Goal: Feedback & Contribution: Submit feedback/report problem

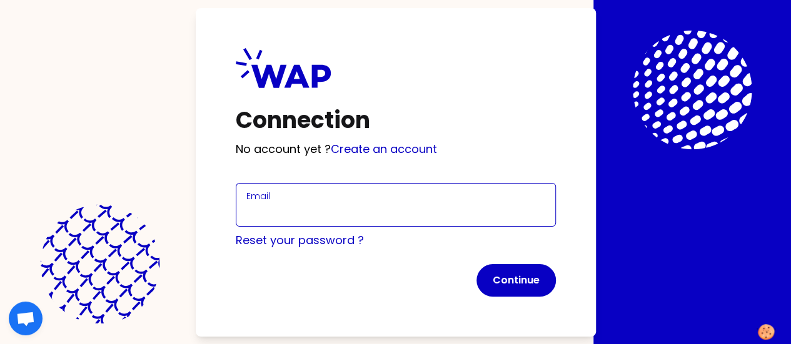
click at [246, 209] on input "Email" at bounding box center [395, 213] width 299 height 18
type input "[EMAIL_ADDRESS][PERSON_NAME][DOMAIN_NAME]"
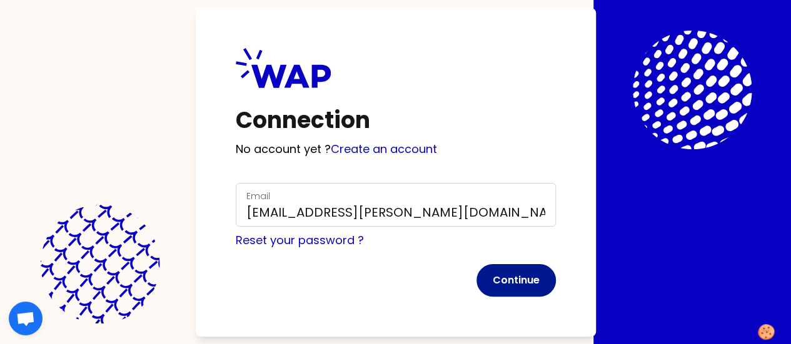
click at [476, 277] on button "Continue" at bounding box center [515, 280] width 79 height 33
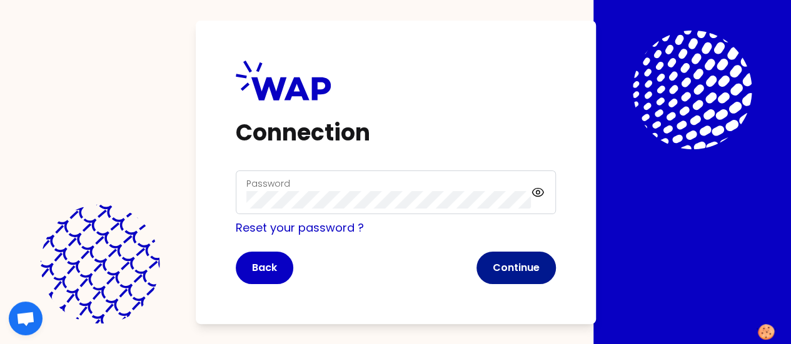
click at [476, 266] on button "Continue" at bounding box center [515, 268] width 79 height 33
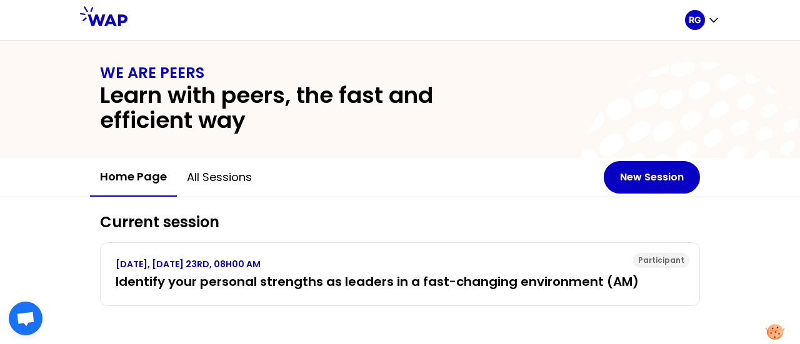
scroll to position [3, 0]
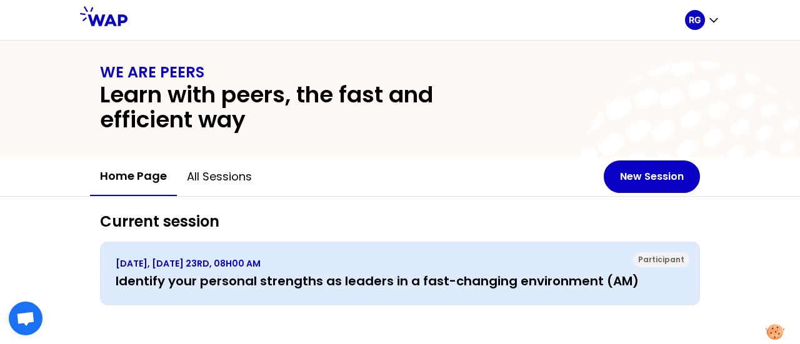
click at [393, 268] on p "[DATE], [DATE] 23RD, 08H00 AM" at bounding box center [400, 264] width 569 height 13
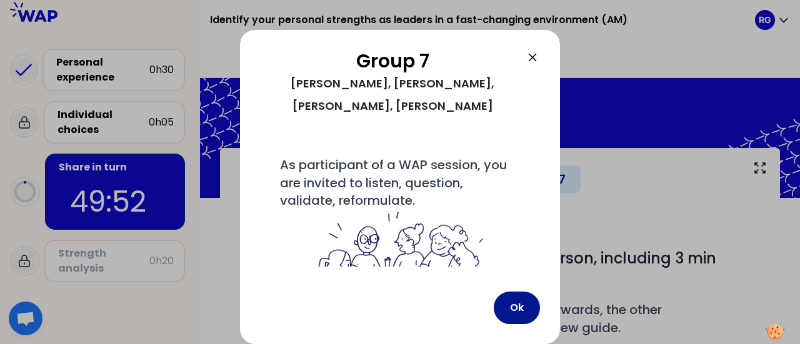
click at [509, 306] on button "Ok" at bounding box center [517, 308] width 46 height 33
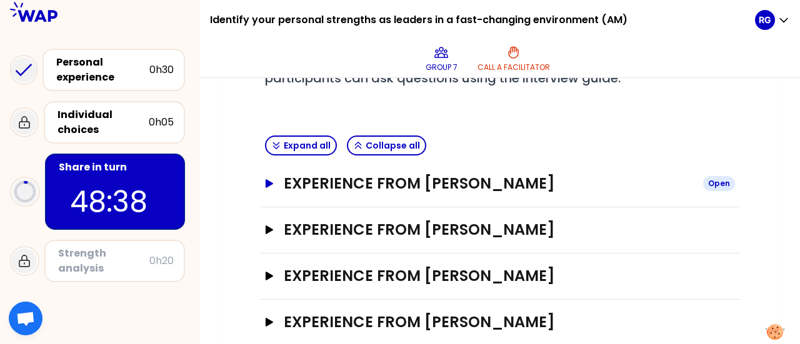
scroll to position [274, 0]
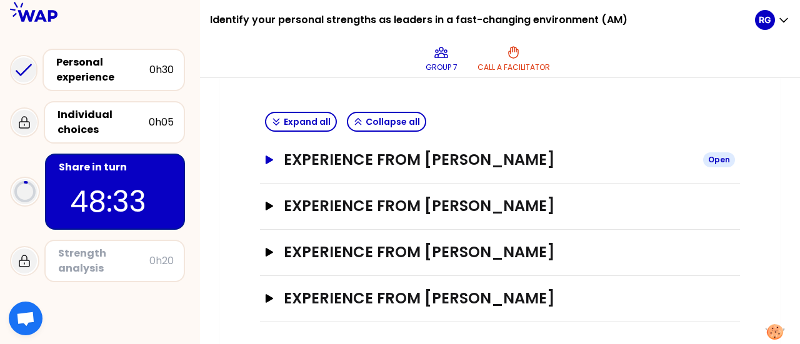
click at [267, 156] on icon "button" at bounding box center [270, 160] width 8 height 9
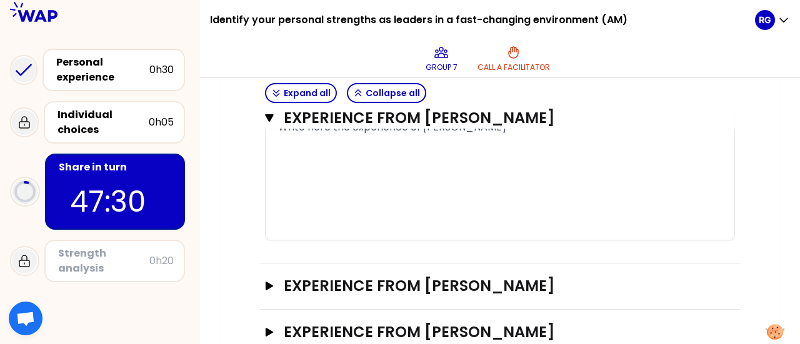
scroll to position [899, 0]
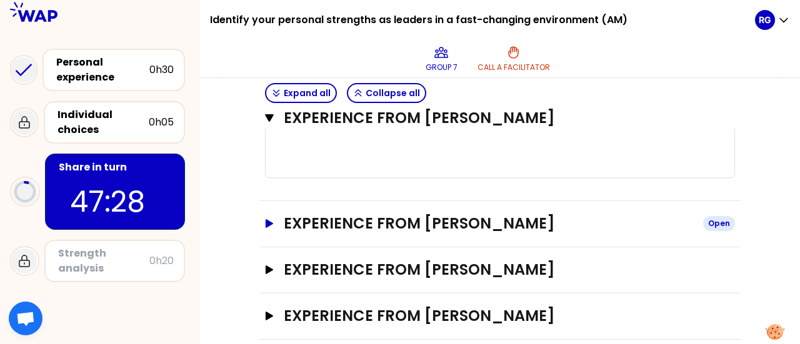
click at [269, 223] on icon "button" at bounding box center [270, 223] width 8 height 9
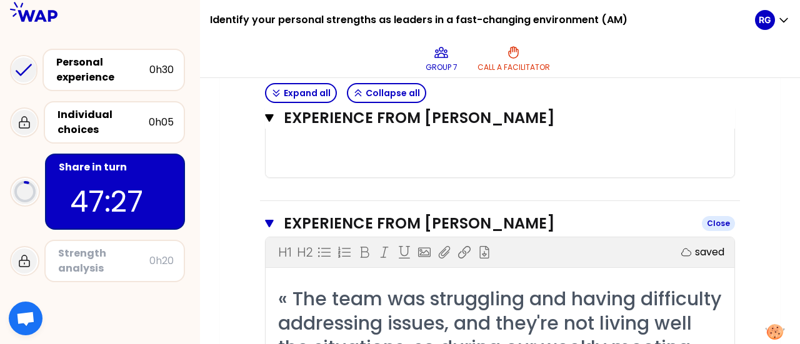
click at [269, 223] on icon "button" at bounding box center [269, 224] width 9 height 8
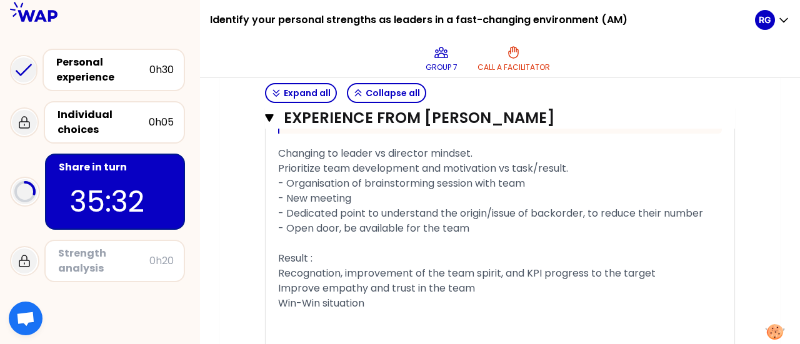
scroll to position [791, 0]
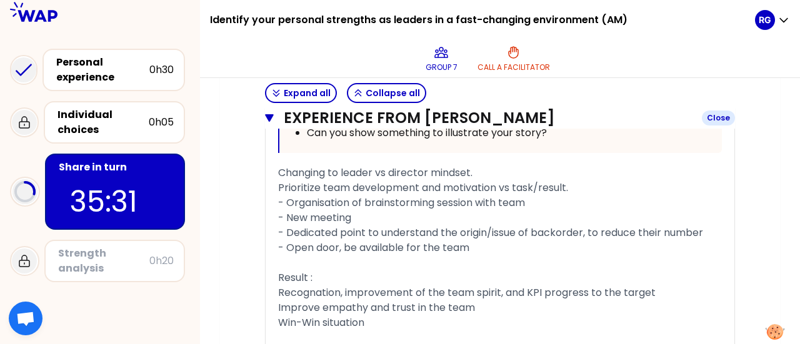
click at [269, 117] on icon "button" at bounding box center [269, 118] width 9 height 8
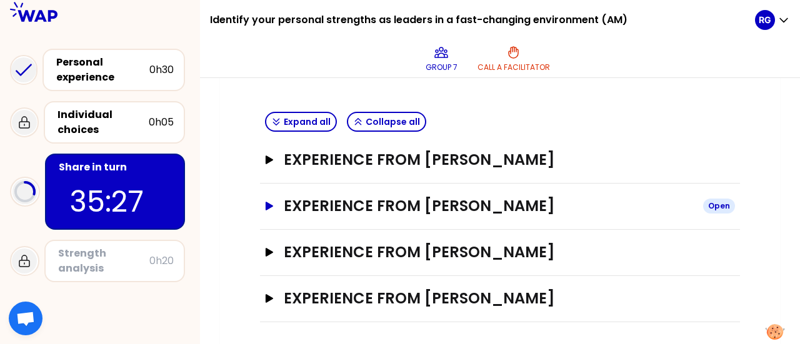
click at [268, 203] on icon "button" at bounding box center [270, 206] width 8 height 9
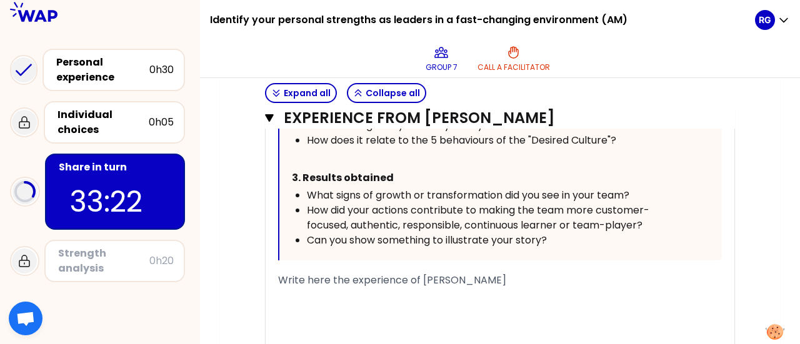
scroll to position [801, 0]
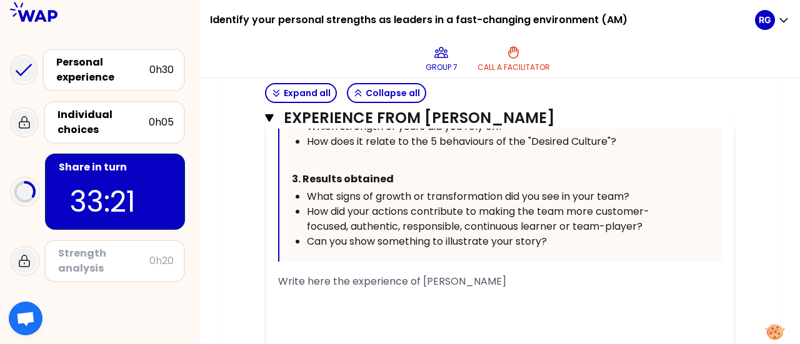
click at [371, 277] on span "Write here the experience of [PERSON_NAME]" at bounding box center [392, 281] width 228 height 14
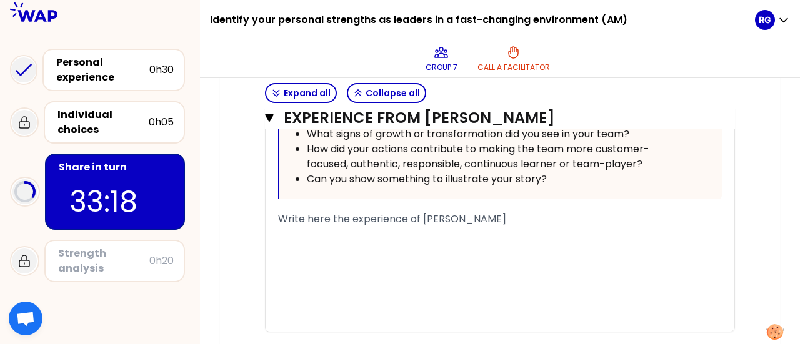
drag, startPoint x: 502, startPoint y: 216, endPoint x: 263, endPoint y: 211, distance: 239.5
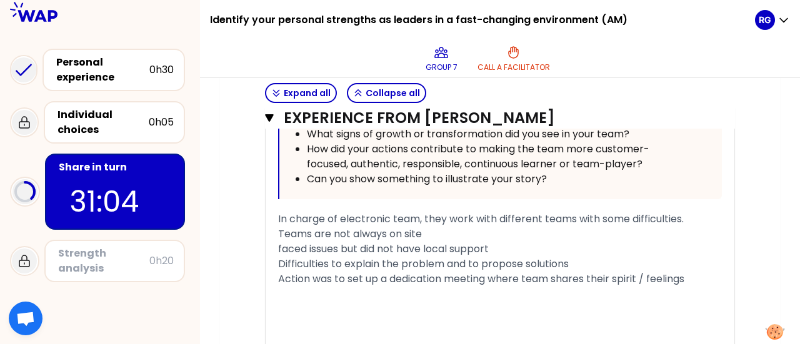
click at [445, 279] on span "Action was to set up a dedication meeting where team shares their spirit / feel…" at bounding box center [481, 279] width 406 height 14
click at [478, 287] on div "Action was to set up a dedication weekly meeting where team shares their spirit…" at bounding box center [500, 279] width 444 height 15
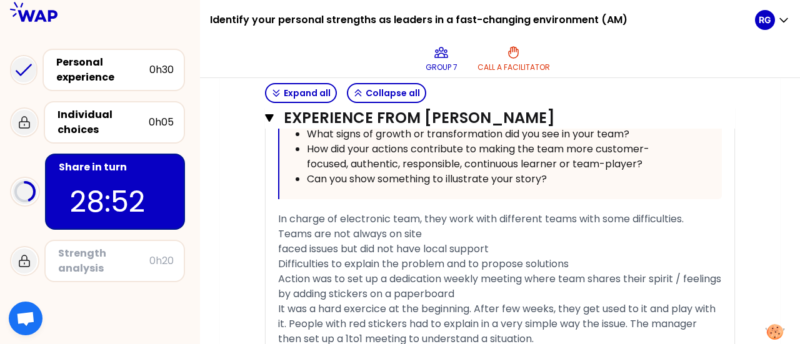
scroll to position [1004, 0]
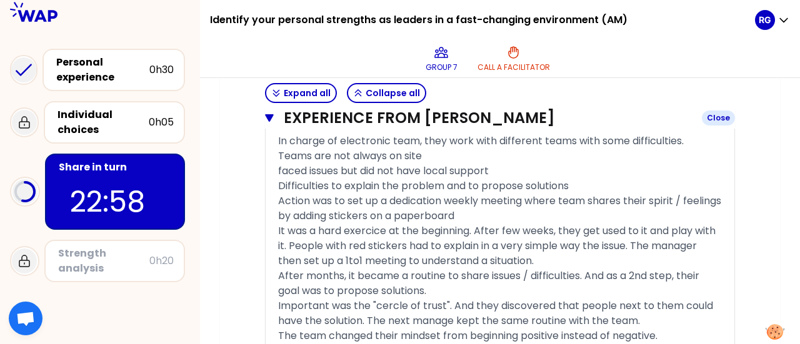
click at [269, 114] on icon "button" at bounding box center [269, 118] width 9 height 8
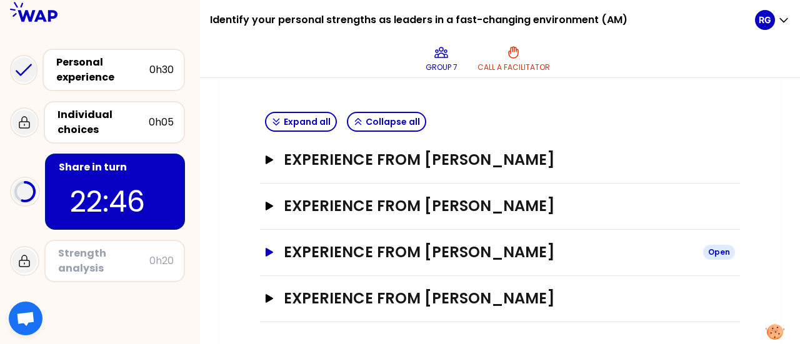
click at [267, 248] on icon "button" at bounding box center [270, 252] width 8 height 9
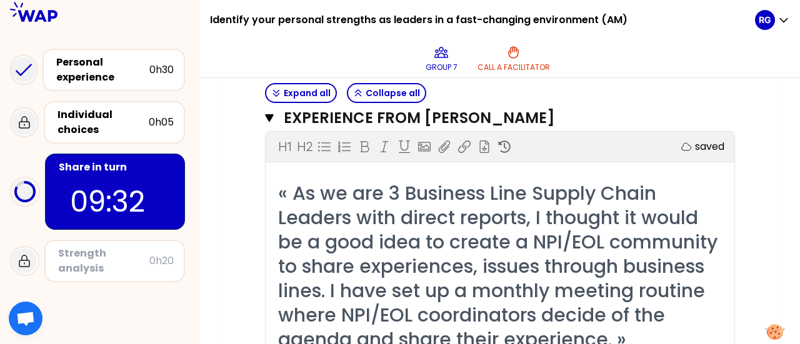
scroll to position [399, 0]
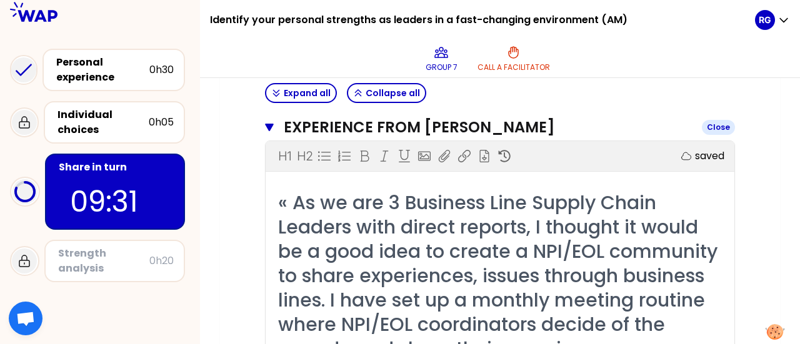
click at [269, 123] on icon "button" at bounding box center [269, 128] width 9 height 10
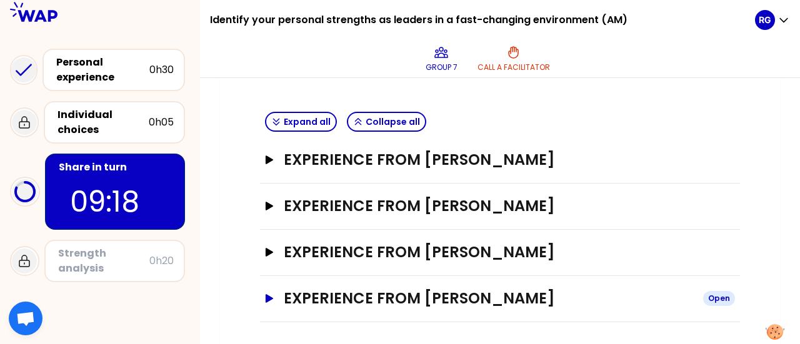
click at [271, 296] on icon "button" at bounding box center [270, 298] width 8 height 9
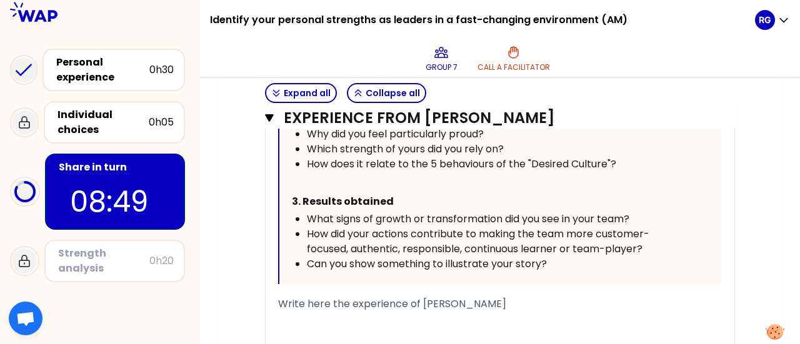
scroll to position [891, 0]
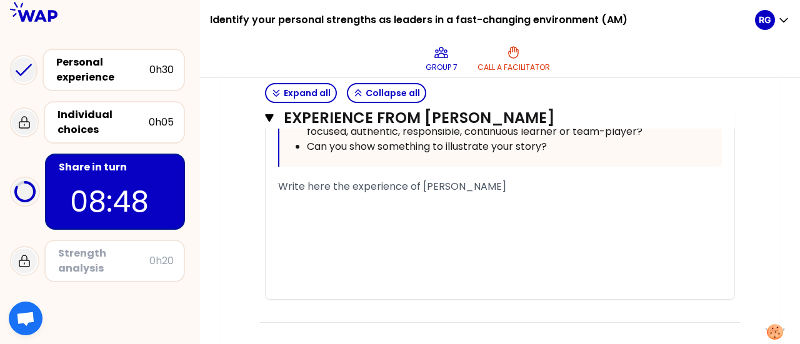
click at [327, 186] on span "Write here the experience of [PERSON_NAME]" at bounding box center [392, 186] width 228 height 14
drag, startPoint x: 510, startPoint y: 182, endPoint x: 275, endPoint y: 183, distance: 235.0
click at [275, 183] on div "« I passed impactful messages during one seminar presentation. I received good …" at bounding box center [500, 21] width 469 height 555
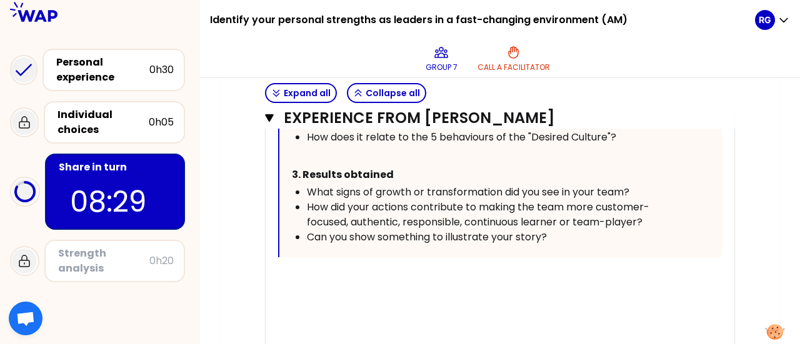
scroll to position [829, 0]
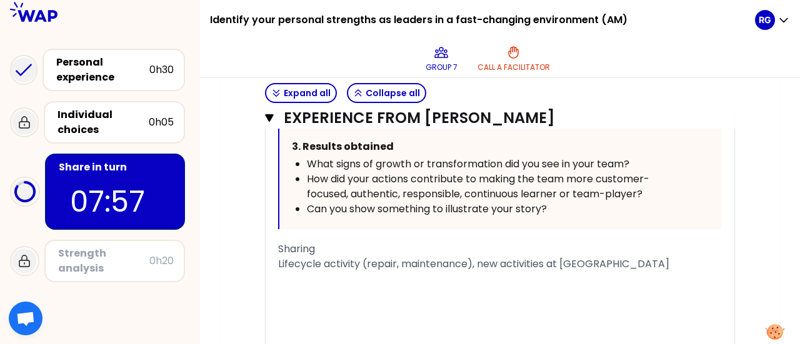
click at [345, 243] on div "Sharing" at bounding box center [500, 249] width 444 height 15
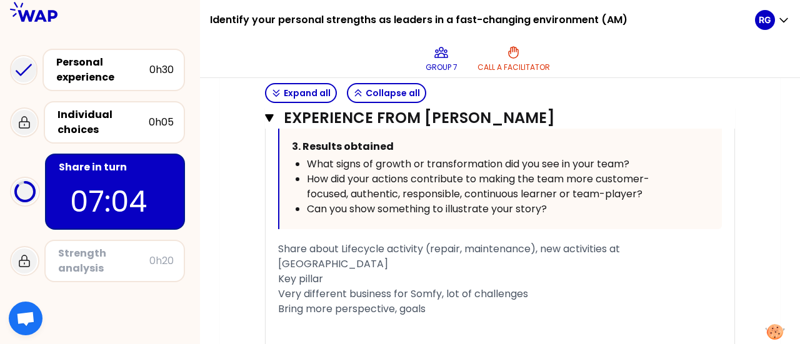
click at [276, 284] on div "« I passed impactful messages during one seminar presentation. I received good …" at bounding box center [500, 107] width 469 height 600
click at [280, 302] on span "Bring more perspective, goals" at bounding box center [352, 309] width 148 height 14
click at [504, 302] on div "My role is to bring more perspective, goals" at bounding box center [500, 309] width 444 height 15
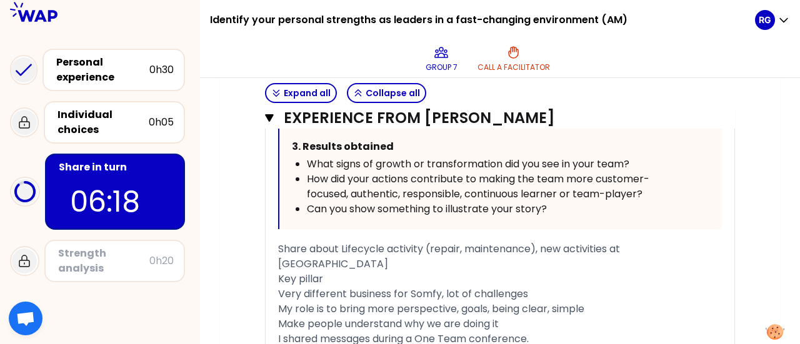
click at [599, 302] on div "My role is to bring more perspective, goals, being clear, simple" at bounding box center [500, 309] width 444 height 15
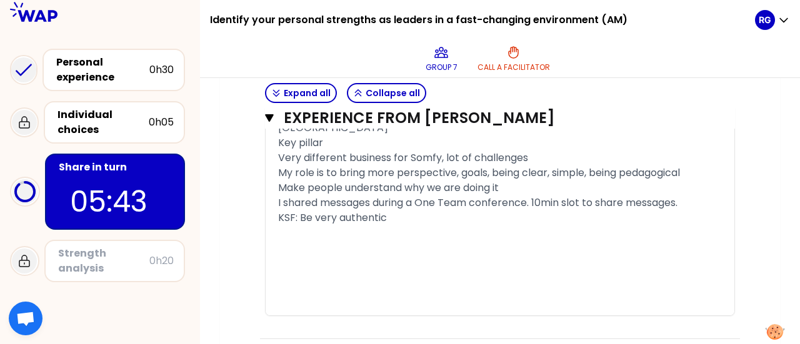
scroll to position [966, 0]
click at [524, 209] on div "KSF: Be very authentic, to bring simple messages" at bounding box center [500, 216] width 444 height 15
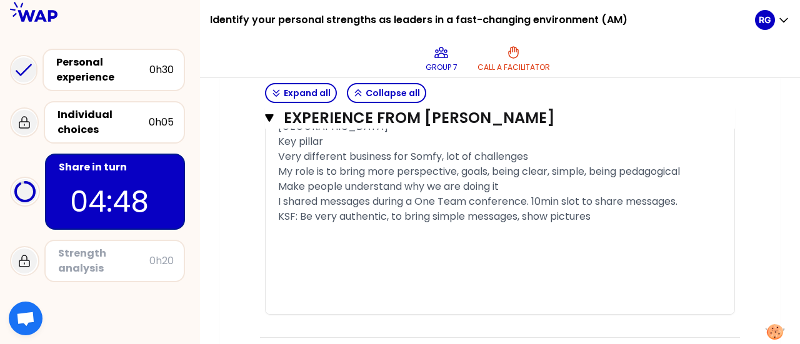
click at [391, 209] on span "KSF: Be very authentic, to bring simple messages, show pictures" at bounding box center [434, 216] width 313 height 14
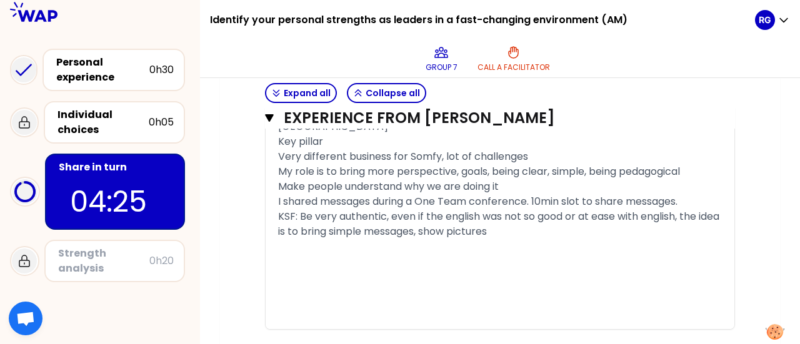
click at [540, 214] on div "KSF: Be very authentic, even if the english was not so good or at ease with eng…" at bounding box center [500, 224] width 444 height 30
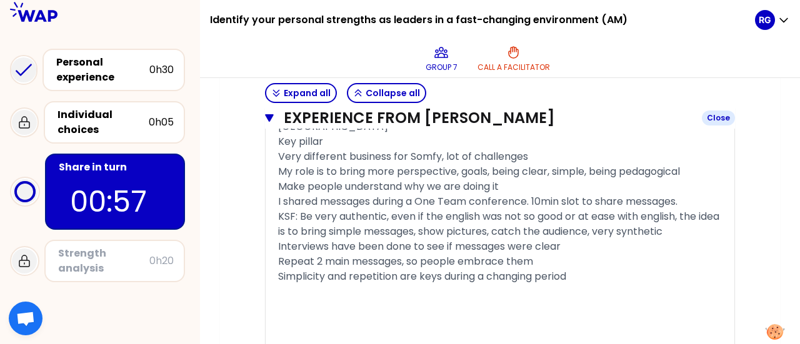
click at [269, 117] on icon "button" at bounding box center [269, 118] width 9 height 8
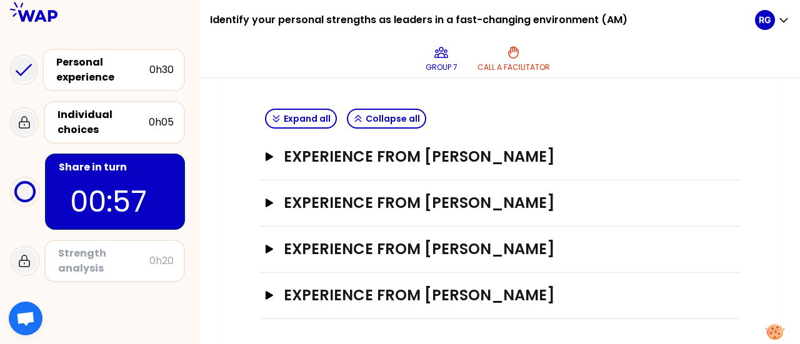
scroll to position [274, 0]
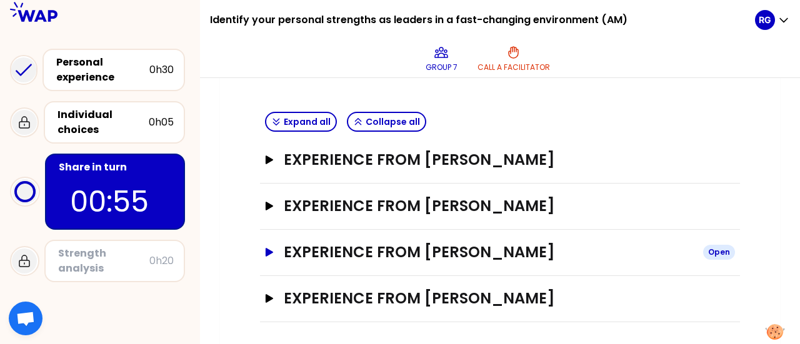
click at [264, 249] on icon "button" at bounding box center [269, 252] width 10 height 9
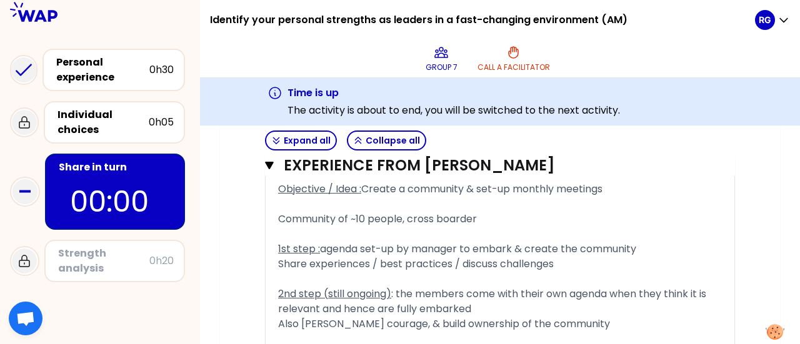
scroll to position [1149, 0]
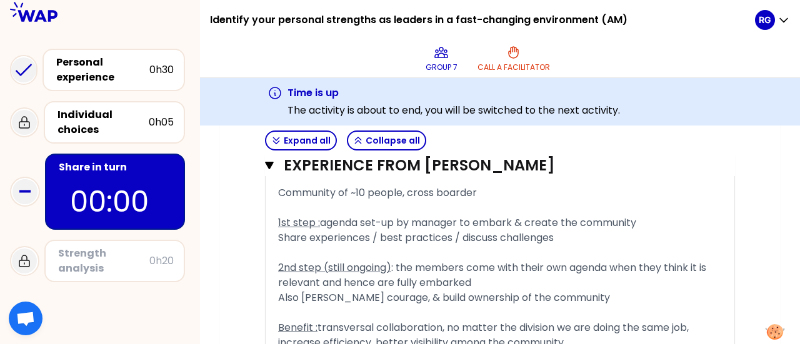
click at [419, 249] on div "﻿" at bounding box center [500, 253] width 444 height 15
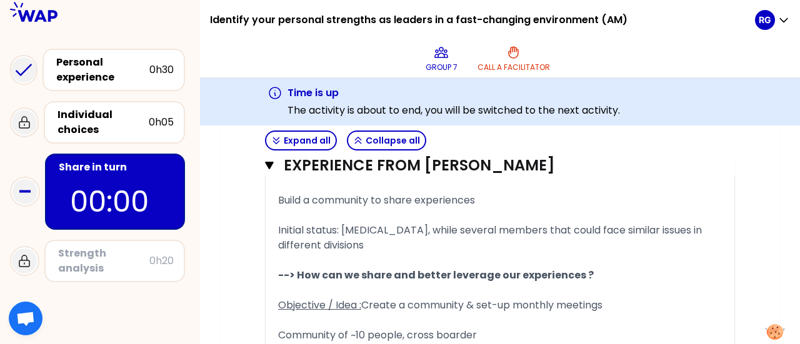
scroll to position [1024, 0]
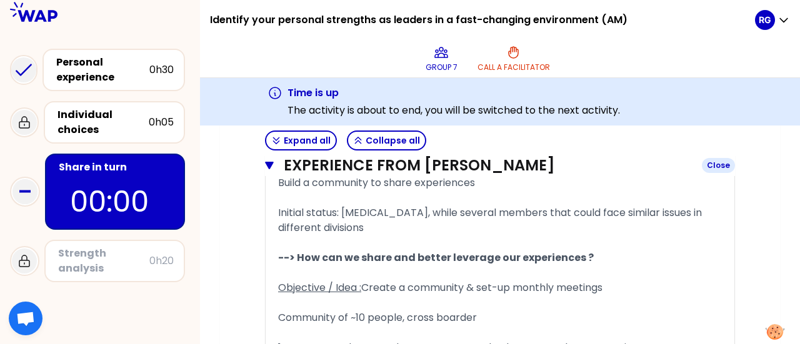
click at [273, 168] on icon "button" at bounding box center [269, 166] width 9 height 10
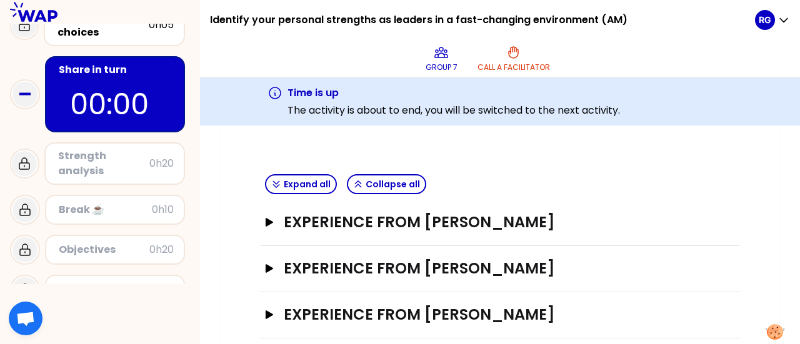
scroll to position [125, 0]
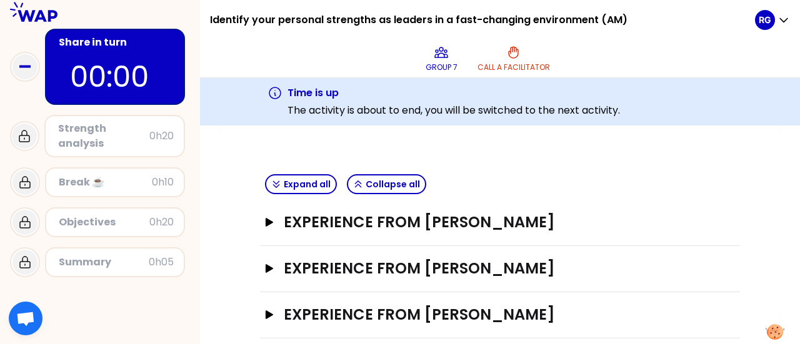
click at [132, 141] on div "Strength analysis" at bounding box center [103, 136] width 91 height 30
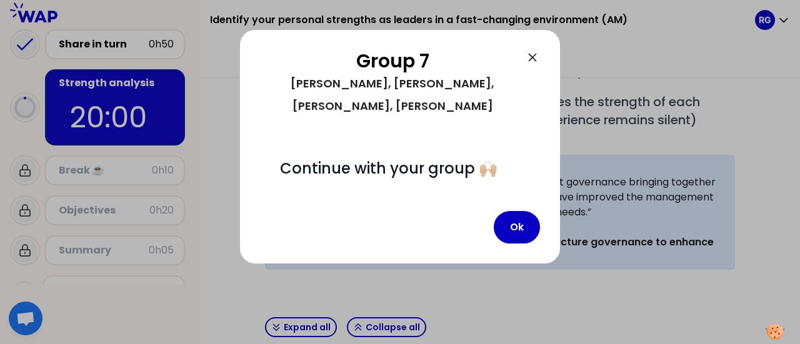
scroll to position [259, 0]
click at [509, 211] on button "Ok" at bounding box center [517, 227] width 46 height 33
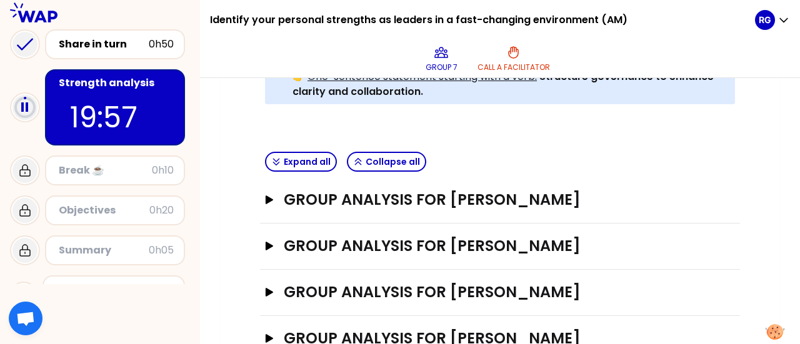
scroll to position [444, 0]
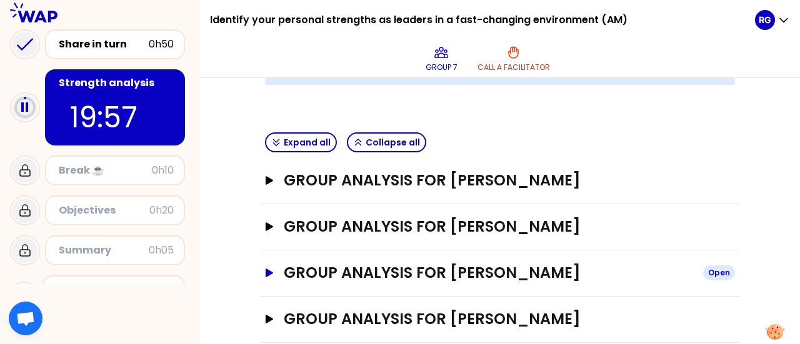
click at [459, 263] on h3 "Group analysis for [PERSON_NAME]" at bounding box center [488, 273] width 409 height 20
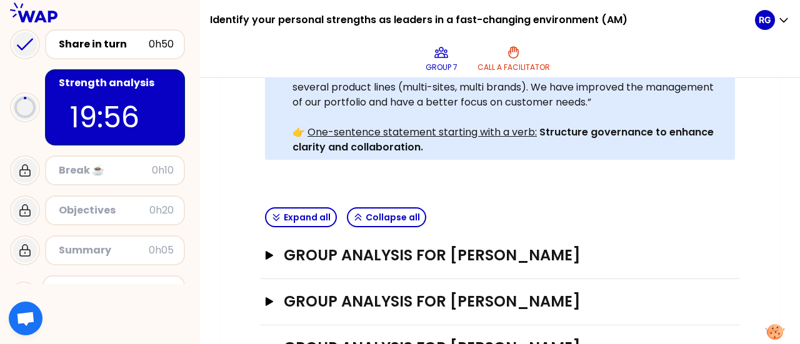
scroll to position [381, 0]
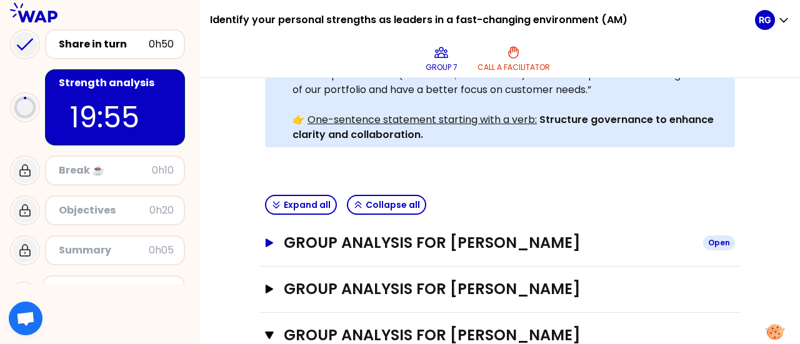
click at [268, 239] on icon "button" at bounding box center [270, 243] width 8 height 9
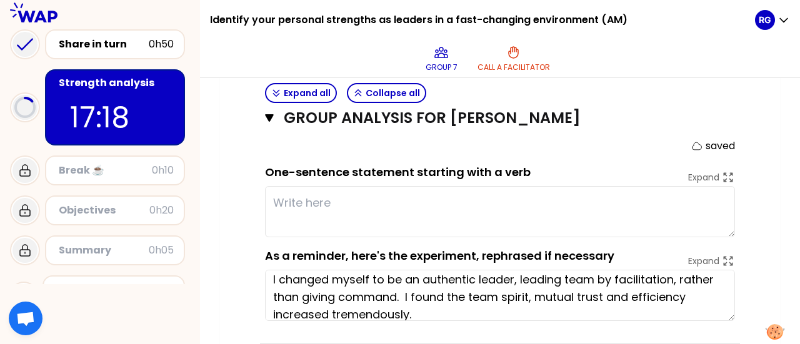
scroll to position [1, 0]
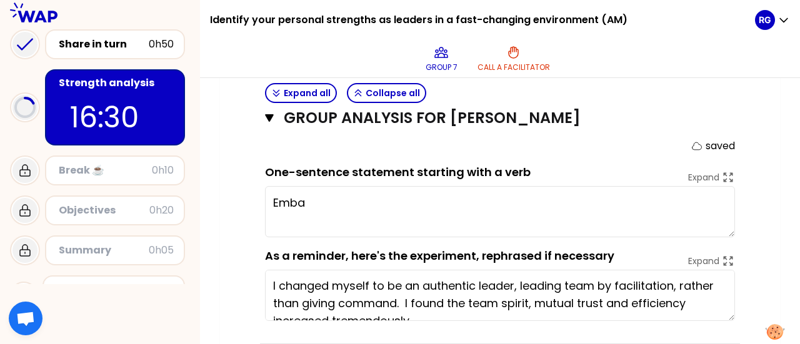
type textarea "Em"
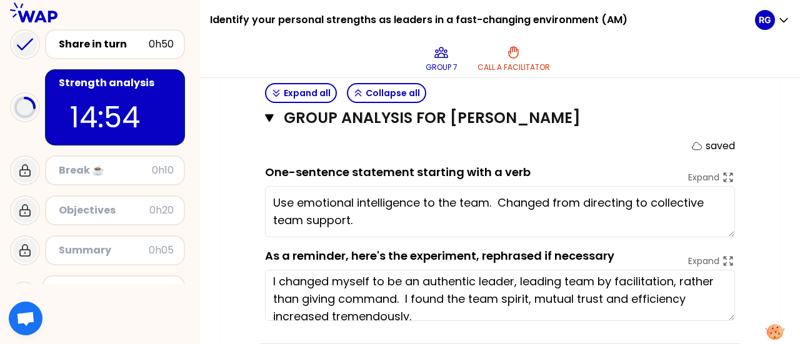
scroll to position [0, 0]
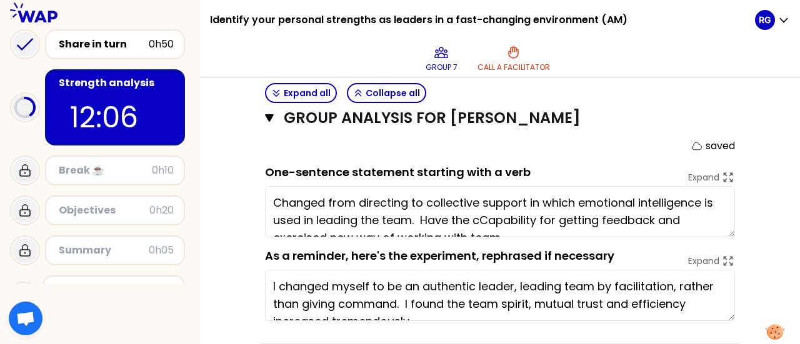
type textarea "Changed from directing to collective support in which emotional intelligence is…"
click at [273, 117] on icon "button" at bounding box center [269, 118] width 9 height 10
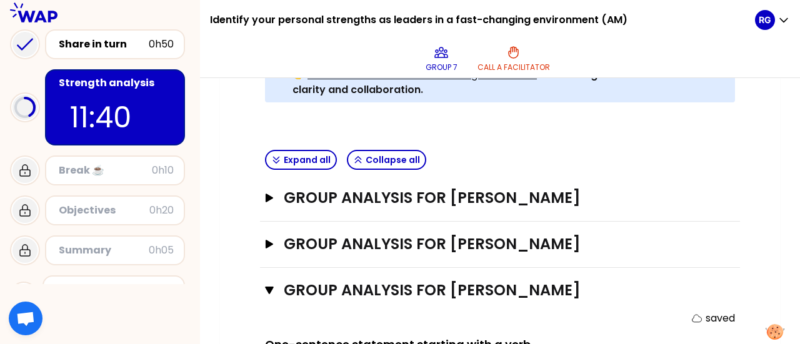
scroll to position [444, 0]
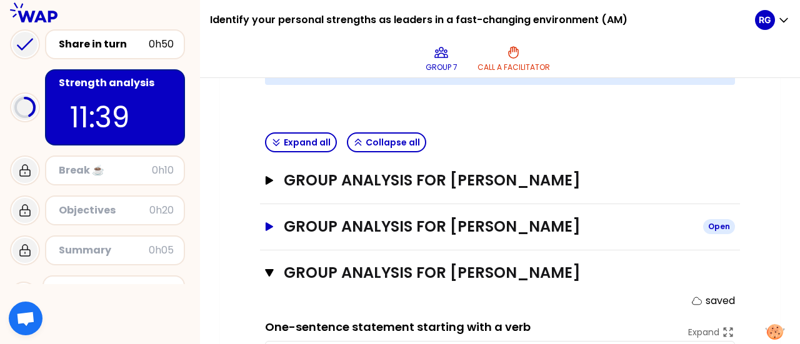
click at [273, 223] on icon "button" at bounding box center [269, 227] width 10 height 9
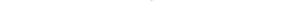
scroll to position [0, 0]
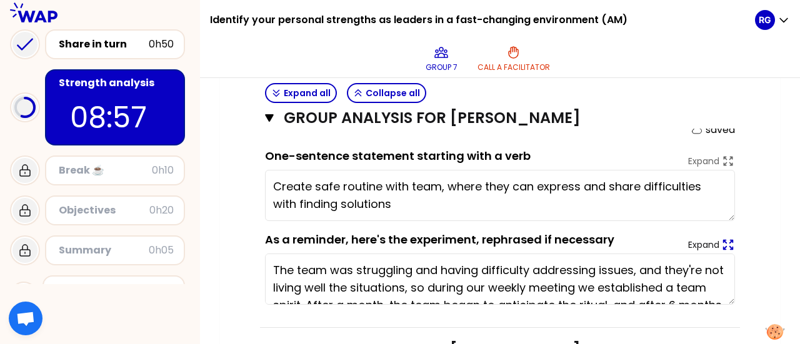
type textarea "Create safe routine with team, where they can express and share difficulties wi…"
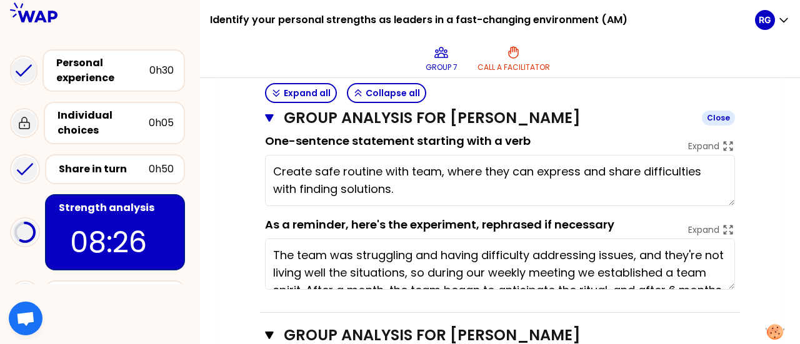
click at [267, 115] on icon "button" at bounding box center [269, 118] width 9 height 8
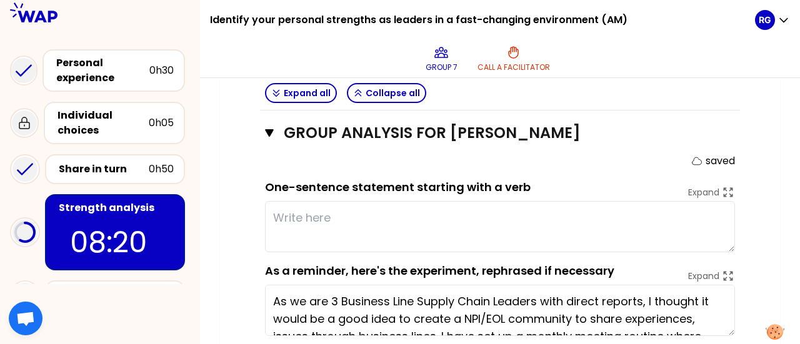
click at [343, 201] on textarea at bounding box center [500, 226] width 470 height 51
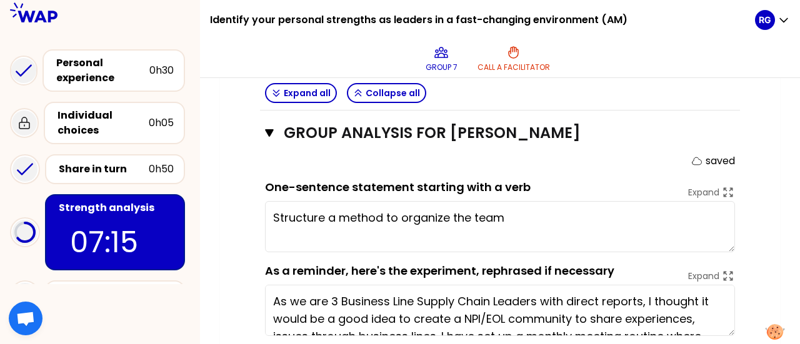
click at [337, 201] on textarea "Structure a method to organize the team" at bounding box center [500, 226] width 470 height 51
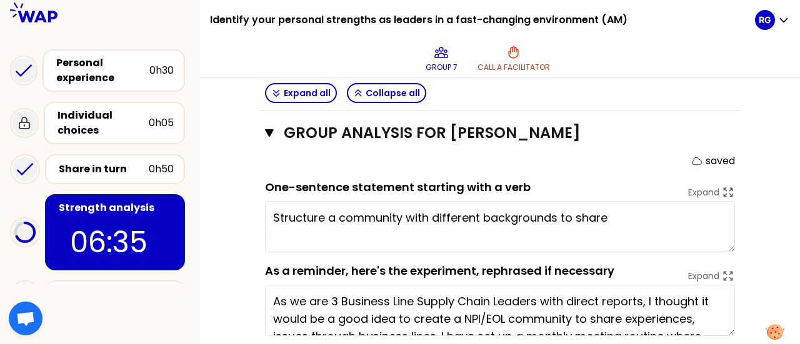
drag, startPoint x: 619, startPoint y: 195, endPoint x: 559, endPoint y: 189, distance: 59.7
click at [559, 201] on textarea "Structure a community with different backgrounds to share" at bounding box center [500, 226] width 470 height 51
drag, startPoint x: 566, startPoint y: 196, endPoint x: 522, endPoint y: 193, distance: 43.9
click at [522, 201] on textarea "Structure a community, with different backgrounds," at bounding box center [500, 226] width 470 height 51
click at [579, 201] on textarea "Structure a community, with different backgrounds," at bounding box center [500, 226] width 470 height 51
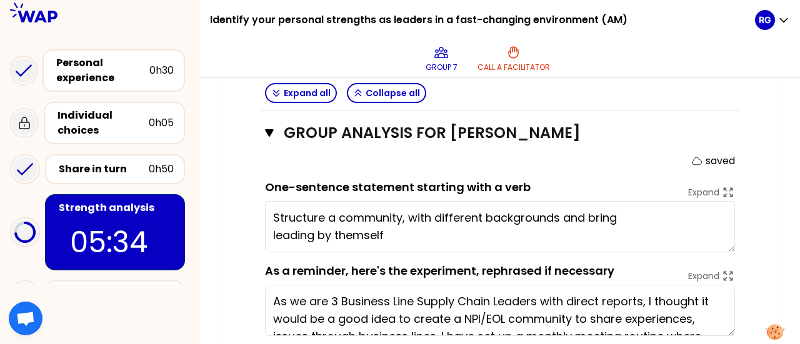
click at [560, 201] on textarea "Structure a community, with different backgrounds and bring leading by themself" at bounding box center [500, 226] width 470 height 51
click at [689, 201] on textarea "Structure a community, with different backgrounds, to share experiences and bri…" at bounding box center [500, 226] width 470 height 51
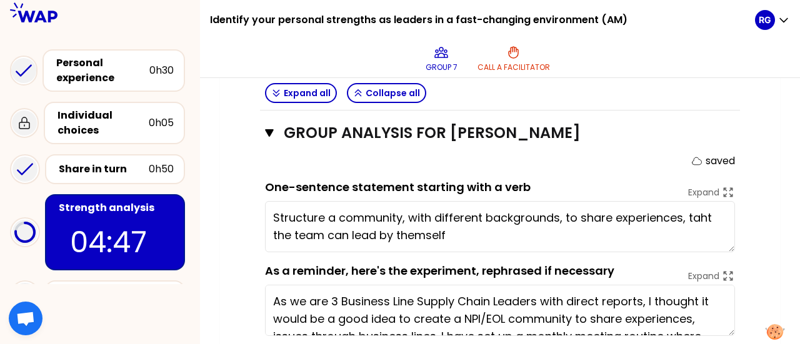
click at [690, 201] on textarea "Structure a community, with different backgrounds, to share experiences, taht t…" at bounding box center [500, 226] width 470 height 51
click at [481, 211] on textarea "Structure a community, with different backgrounds, to share experiences, that t…" at bounding box center [500, 226] width 470 height 51
drag, startPoint x: 323, startPoint y: 197, endPoint x: 263, endPoint y: 197, distance: 60.0
click at [263, 197] on div "Group analysis for [PERSON_NAME] Close saved One-sentence statement starting wi…" at bounding box center [500, 235] width 480 height 249
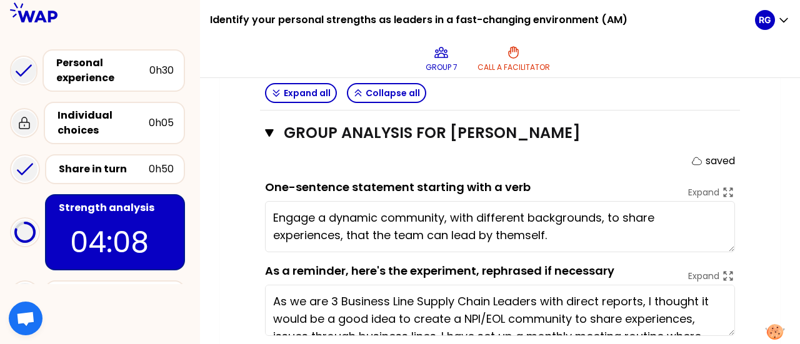
click at [557, 212] on textarea "Engage a dynamic community, with different backgrounds, to share experiences, t…" at bounding box center [500, 226] width 470 height 51
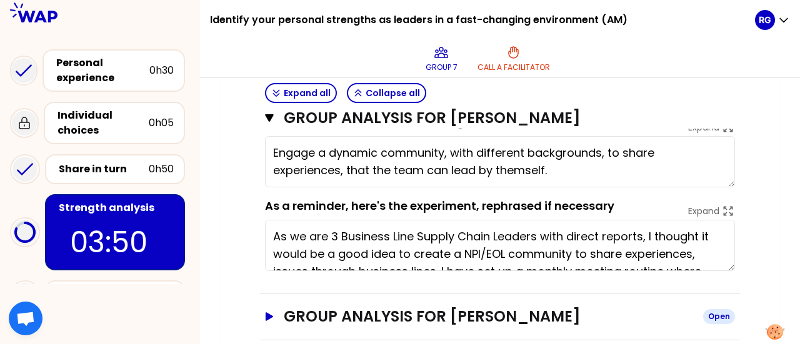
type textarea "Engage a dynamic community, with different backgrounds, to share experiences, t…"
click at [266, 313] on icon "button" at bounding box center [270, 317] width 8 height 9
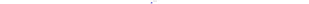
scroll to position [836, 0]
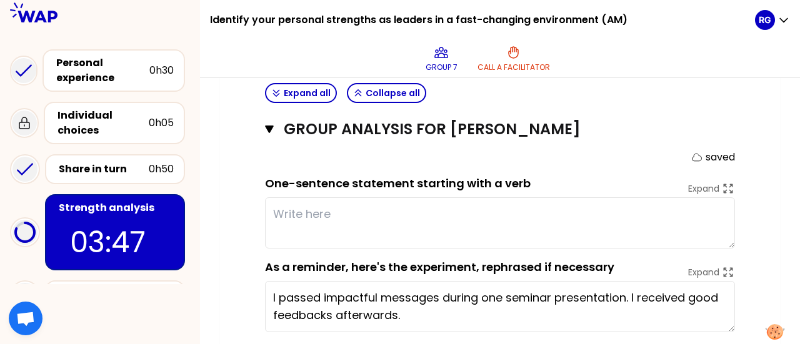
click at [314, 198] on textarea at bounding box center [500, 223] width 470 height 51
type textarea "C"
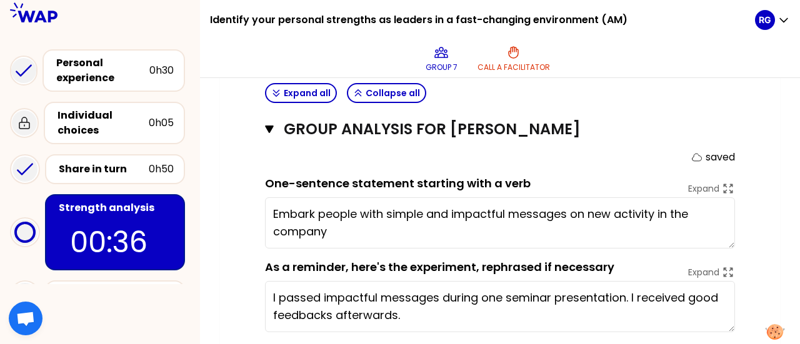
click at [423, 198] on textarea "Embark people with simple and impactful messages on new activity in the company" at bounding box center [500, 223] width 470 height 51
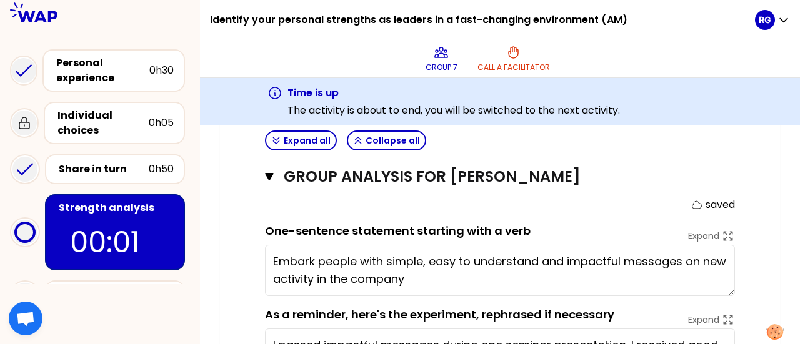
click at [461, 268] on textarea "Embark people with simple, easy to understand and impactful messages on new act…" at bounding box center [500, 270] width 470 height 51
click at [714, 245] on textarea "Embark people with simple, easy to understand and impactful messages on new act…" at bounding box center [500, 270] width 470 height 51
click at [340, 257] on textarea "Embark people with simple, easy to understand and impactful messages on a new a…" at bounding box center [500, 270] width 470 height 51
click at [714, 245] on textarea "Embark people with simple, easy to understand and impactful messages on a new a…" at bounding box center [500, 270] width 470 height 51
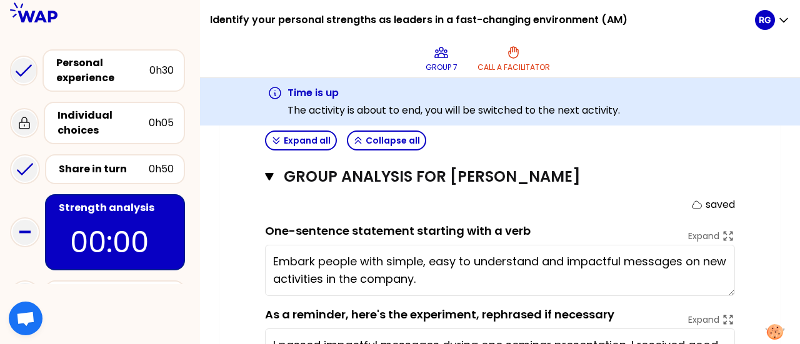
click at [456, 258] on textarea "Embark people with simple, easy to understand and impactful messages on new act…" at bounding box center [500, 270] width 470 height 51
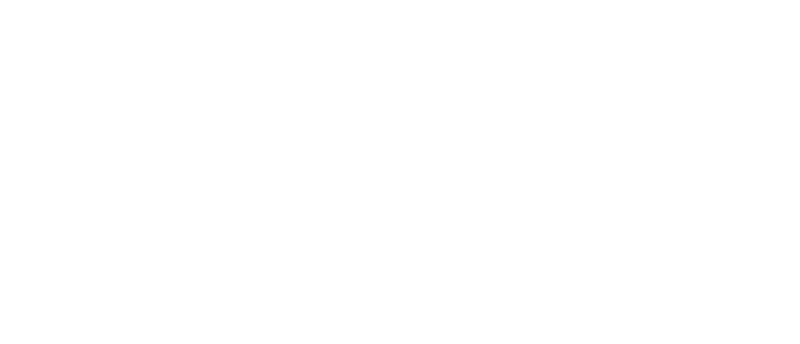
scroll to position [851, 0]
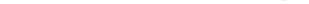
type textarea "Embark people with simple, easy to understand and impactful messages on new act…"
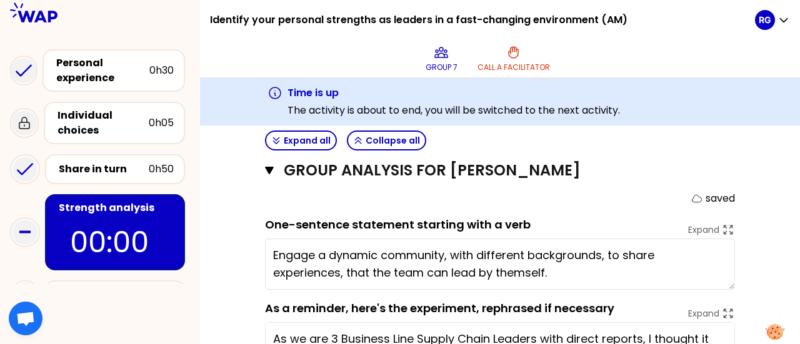
scroll to position [582, 0]
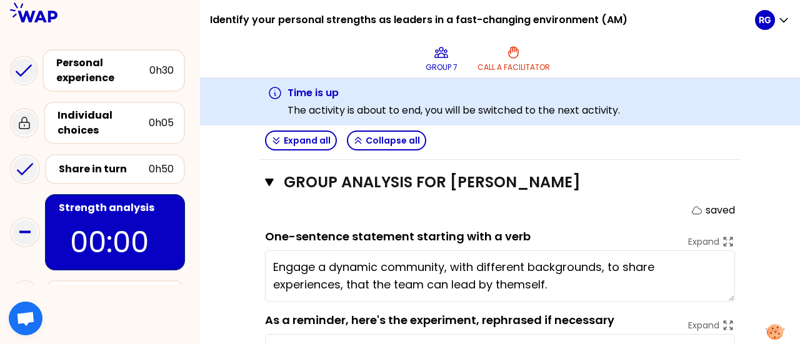
click at [368, 261] on textarea "Engage a dynamic community, with different backgrounds, to share experiences, t…" at bounding box center [500, 276] width 470 height 51
click at [650, 263] on textarea "Engage a dynamic community, with different backgrounds, to share experiences, t…" at bounding box center [500, 276] width 470 height 51
type textarea "Engage a dynamic community, with different backgrounds, to share experiences, t…"
click at [758, 234] on div "My group number: 7 Objectives # As a group, identify the strength behind each e…" at bounding box center [500, 148] width 560 height 1069
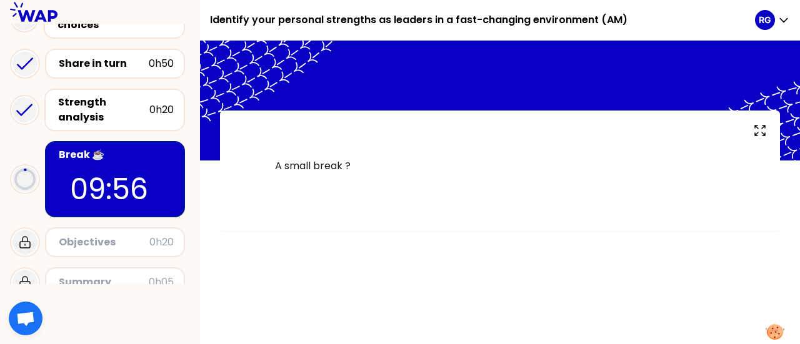
scroll to position [125, 0]
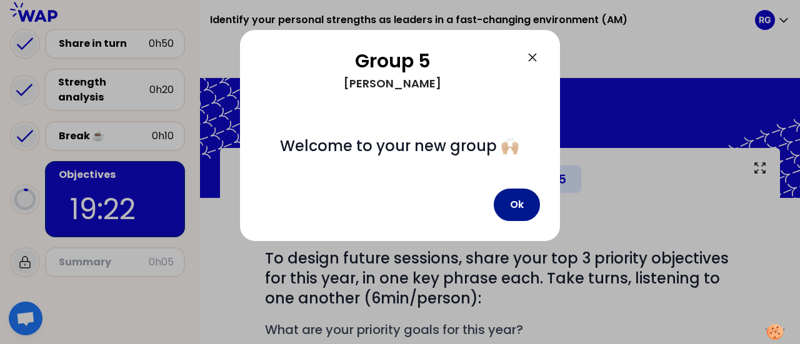
click at [515, 201] on button "Ok" at bounding box center [517, 205] width 46 height 33
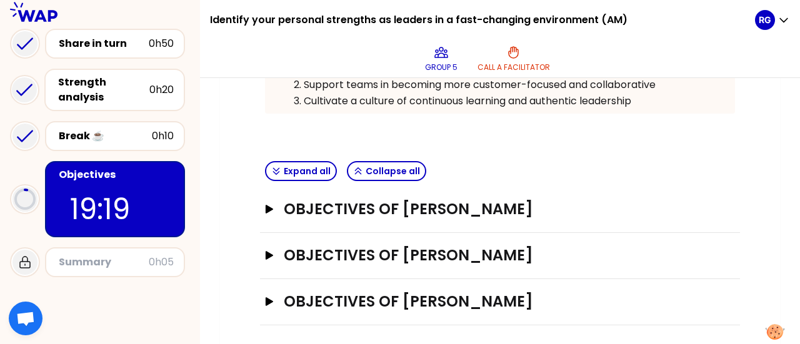
scroll to position [358, 0]
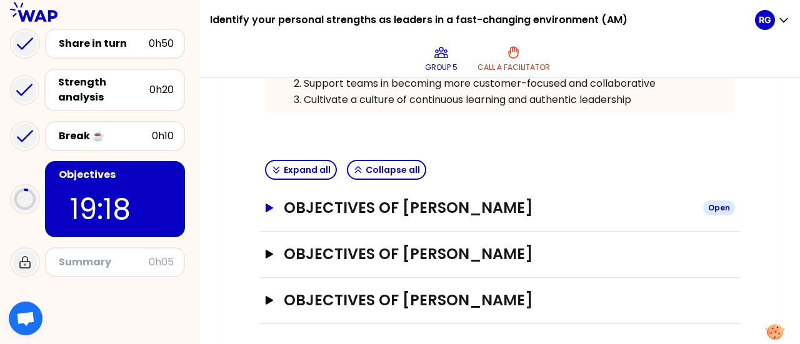
click at [269, 207] on icon "button" at bounding box center [270, 208] width 8 height 9
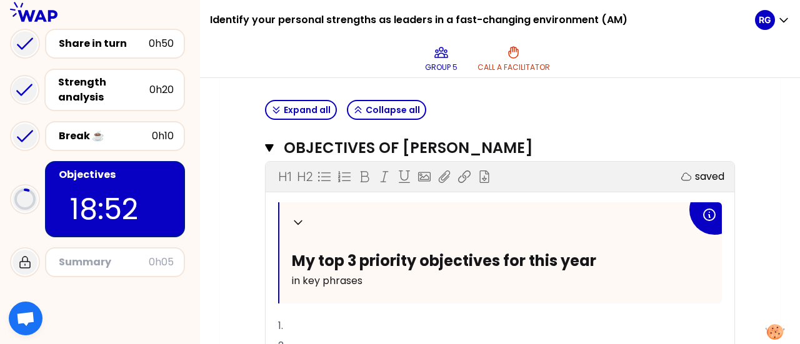
scroll to position [416, 0]
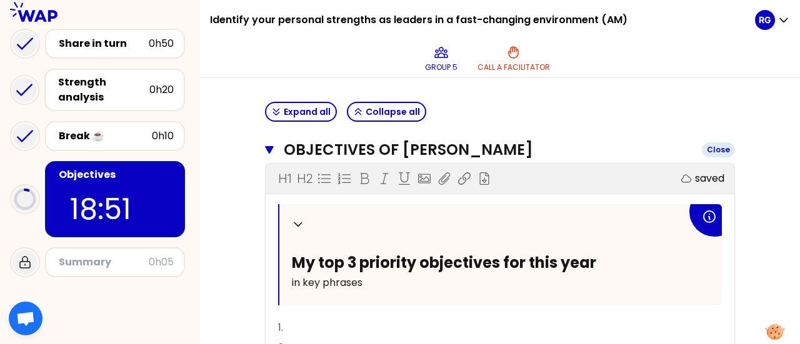
click at [269, 146] on icon "button" at bounding box center [269, 150] width 9 height 8
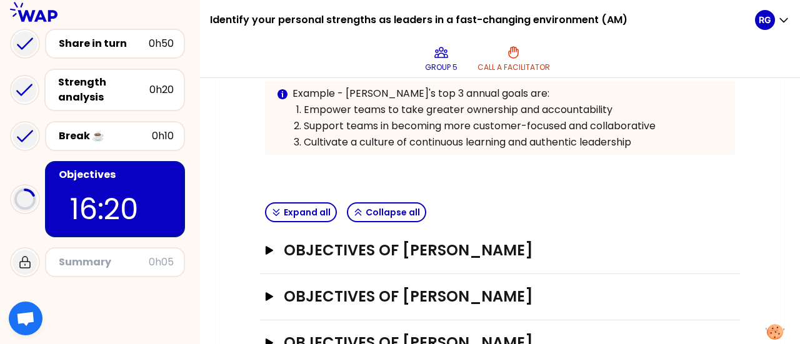
scroll to position [358, 0]
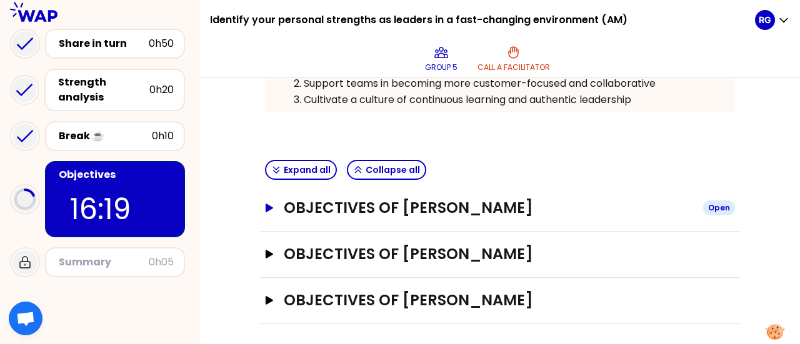
click at [267, 204] on icon "button" at bounding box center [270, 208] width 8 height 9
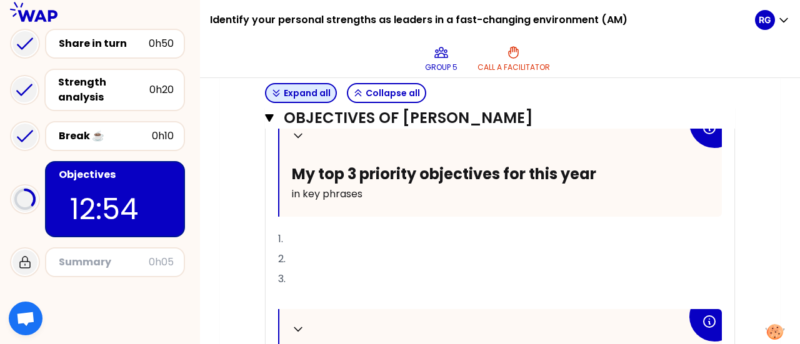
scroll to position [545, 0]
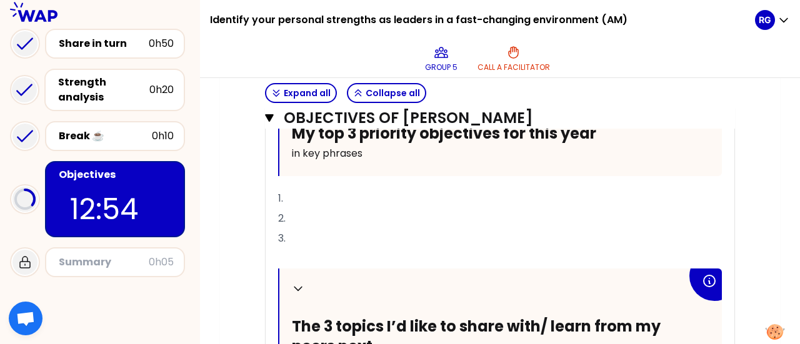
click at [299, 192] on p "1." at bounding box center [500, 199] width 444 height 20
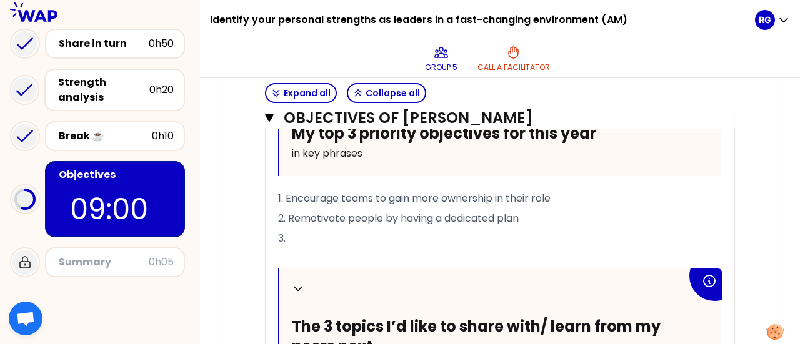
drag, startPoint x: 349, startPoint y: 210, endPoint x: 364, endPoint y: 211, distance: 14.4
click at [349, 211] on span "2. Remotivate people by having a dedicated plan" at bounding box center [398, 218] width 241 height 14
click at [620, 213] on p "2. Remotivate some people in the team by having a dedicated plan" at bounding box center [500, 219] width 444 height 20
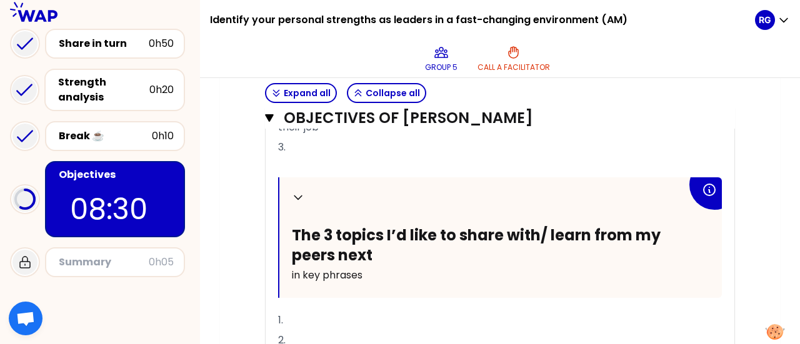
scroll to position [670, 0]
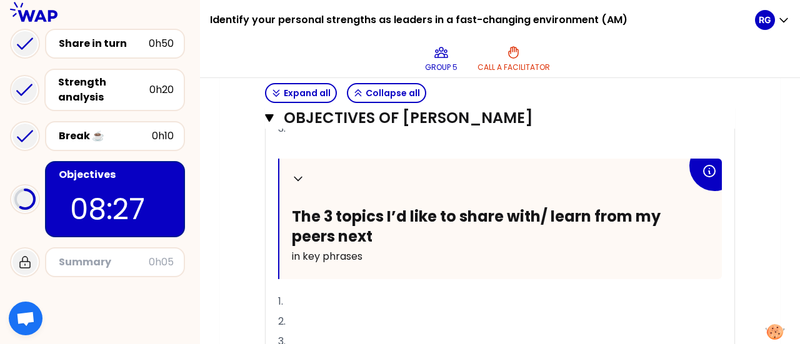
click at [334, 299] on p "1." at bounding box center [500, 302] width 444 height 20
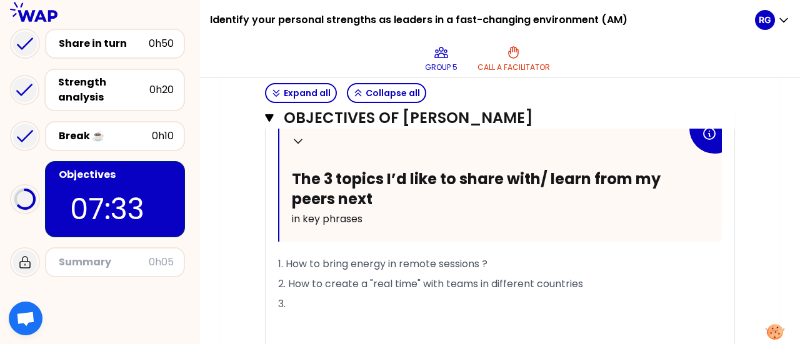
scroll to position [733, 0]
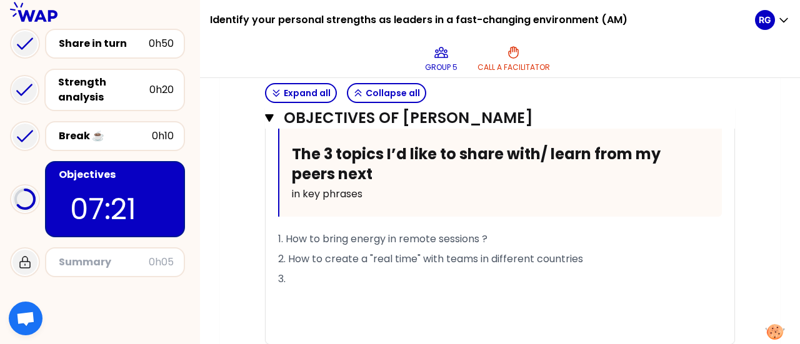
click at [305, 269] on p "3." at bounding box center [500, 279] width 444 height 20
click at [589, 256] on p "2. How to create a "real time" with teams in different countries" at bounding box center [500, 259] width 444 height 20
click at [546, 238] on p "1. How to bring energy in remote sessions ?" at bounding box center [500, 239] width 444 height 20
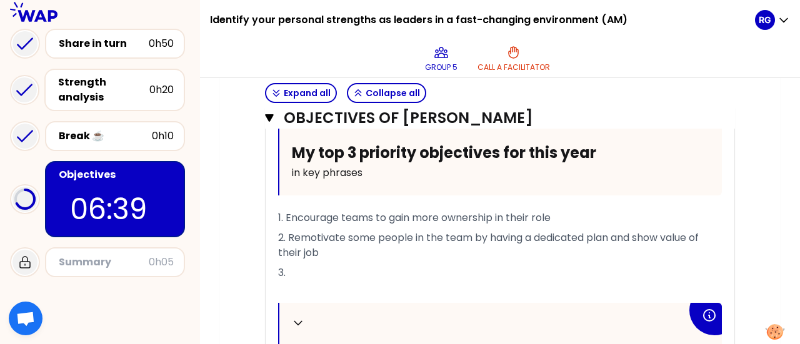
scroll to position [545, 0]
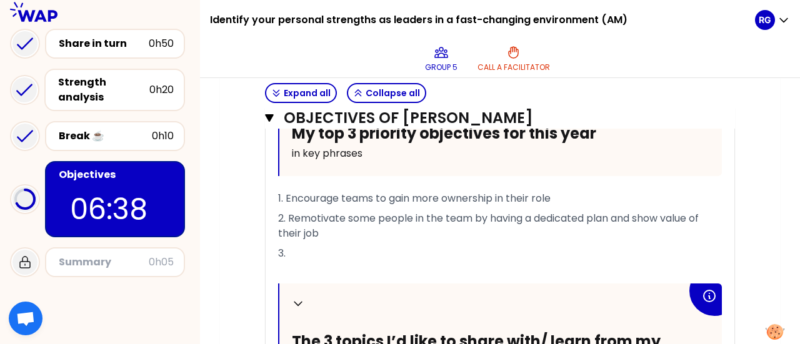
click at [323, 246] on p "3." at bounding box center [500, 254] width 444 height 20
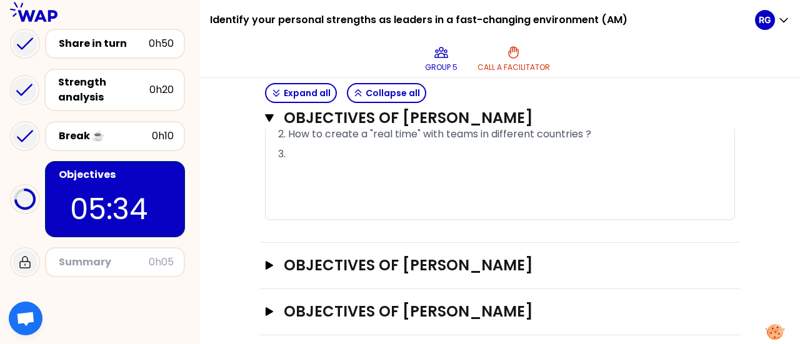
scroll to position [868, 0]
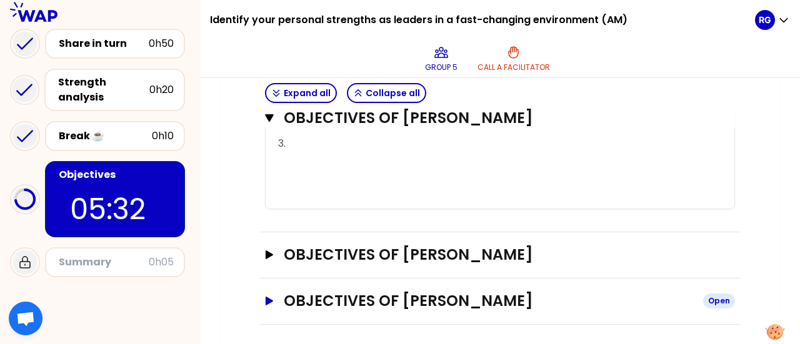
click at [271, 297] on icon "button" at bounding box center [270, 301] width 8 height 9
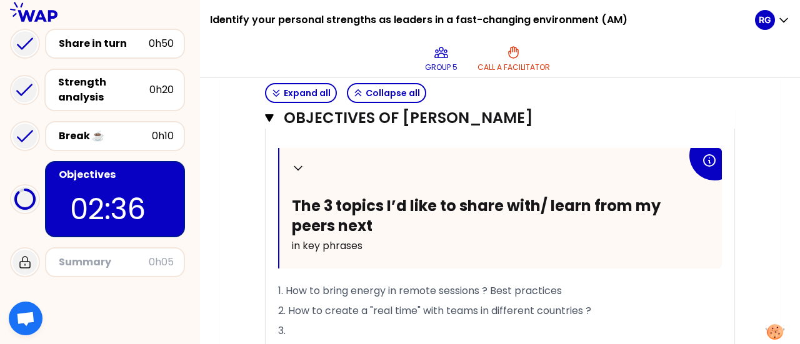
scroll to position [743, 0]
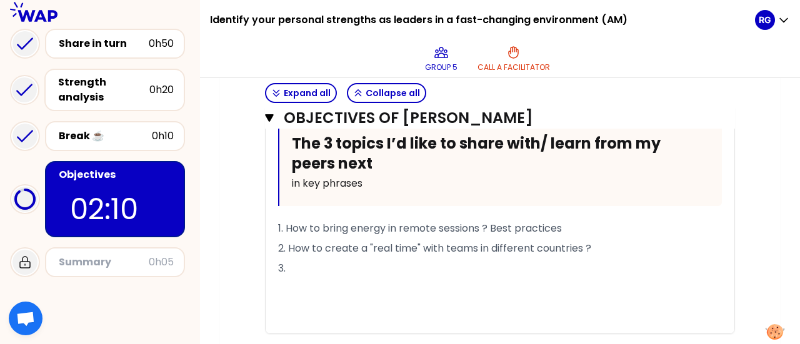
drag, startPoint x: 414, startPoint y: 242, endPoint x: 423, endPoint y: 250, distance: 11.9
click at [414, 242] on span "2. How to create a "real time" with teams in different countries ?" at bounding box center [434, 248] width 313 height 14
click at [349, 264] on p "3." at bounding box center [500, 269] width 444 height 20
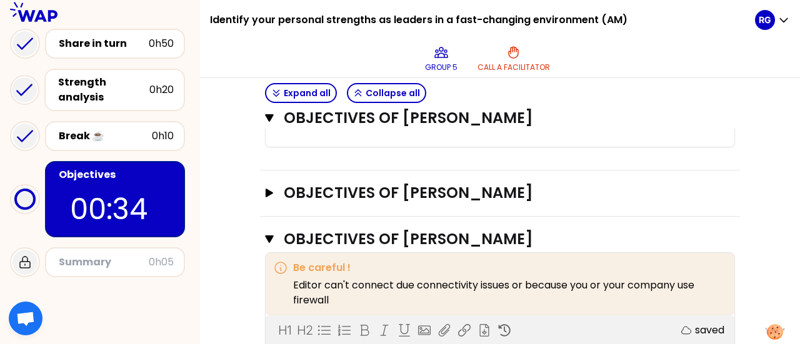
scroll to position [931, 0]
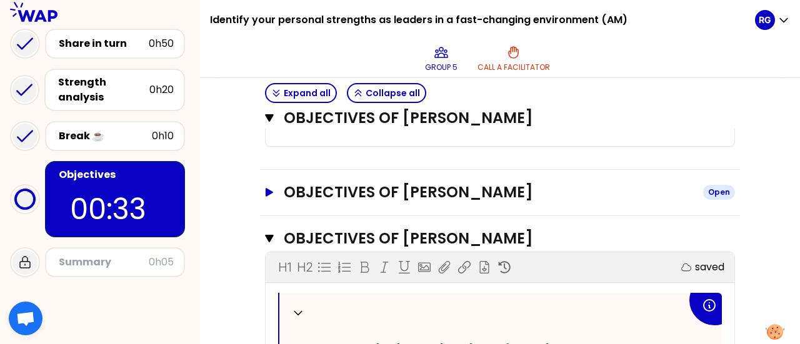
click at [266, 188] on icon "button" at bounding box center [269, 192] width 10 height 9
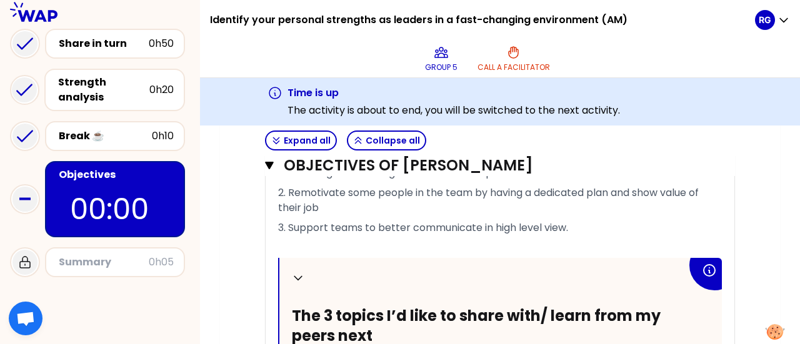
scroll to position [175, 0]
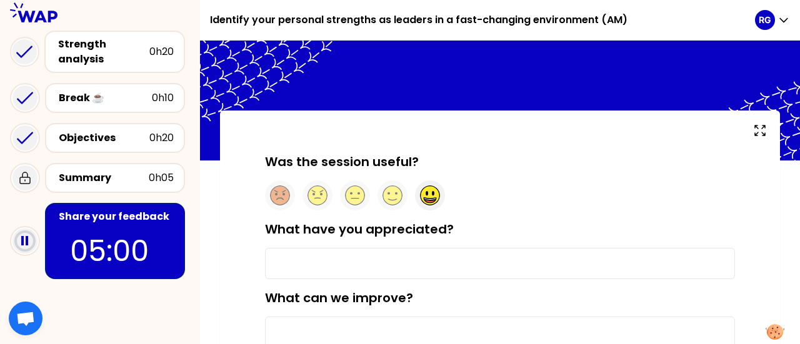
click at [428, 199] on icon at bounding box center [430, 199] width 12 height 3
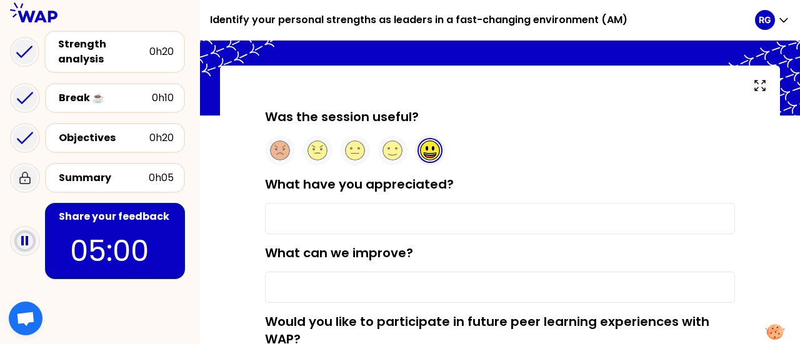
scroll to position [63, 0]
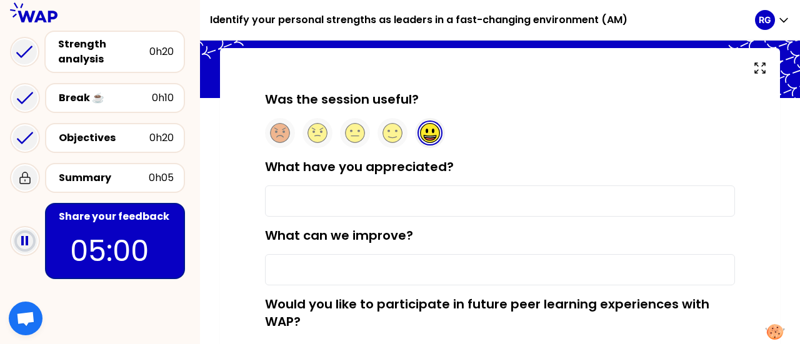
click at [328, 194] on input "What have you appreciated?" at bounding box center [500, 201] width 470 height 31
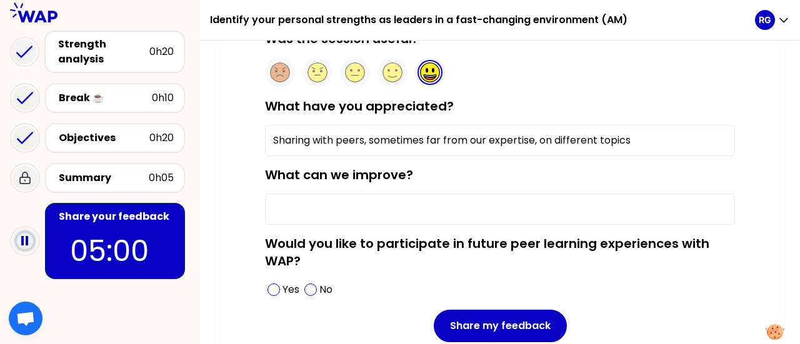
scroll to position [125, 0]
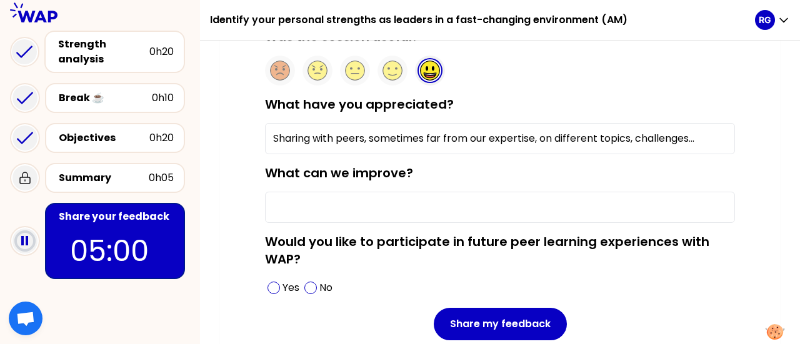
type input "Sharing with peers, sometimes far from our expertise, on different topics, chal…"
click at [511, 204] on input "What can we improve?" at bounding box center [500, 207] width 470 height 31
click at [393, 204] on input "Sessions are something a bit short and s" at bounding box center [500, 207] width 470 height 31
click at [513, 207] on input "Sessions are sometimes a bit short and s" at bounding box center [500, 207] width 470 height 31
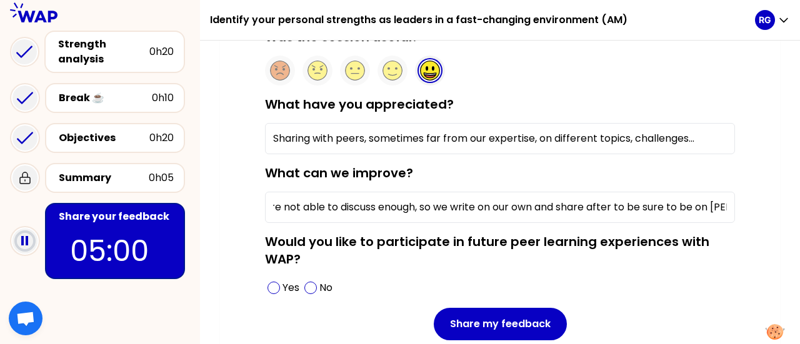
scroll to position [0, 251]
type input "Sessions are sometimes a bit short and so we are not able to discuss enough, so…"
click at [278, 286] on span at bounding box center [274, 288] width 13 height 13
click at [410, 211] on input "Sessions are sometimes a bit short and so we are not able to discuss enough, so…" at bounding box center [500, 207] width 470 height 31
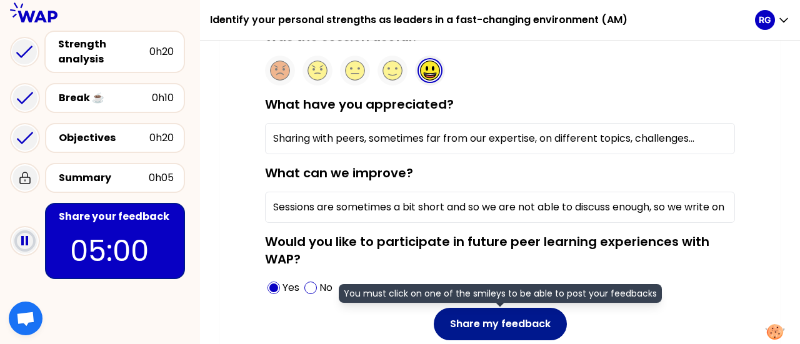
click at [519, 324] on button "Share my feedback" at bounding box center [500, 324] width 133 height 33
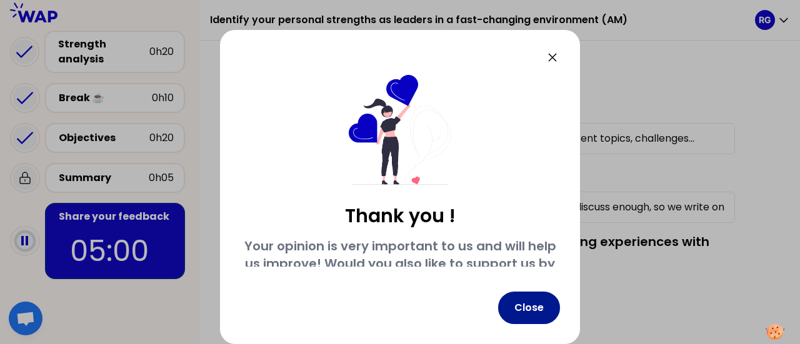
click at [529, 301] on button "Close" at bounding box center [529, 308] width 62 height 33
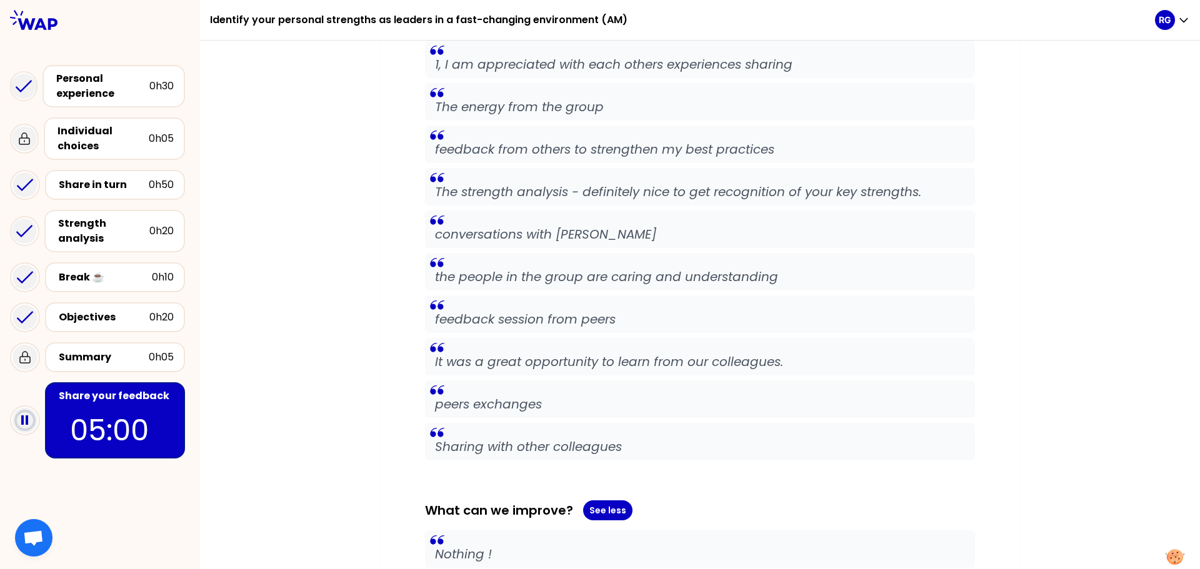
scroll to position [1168, 0]
